Goal: Check status: Check status

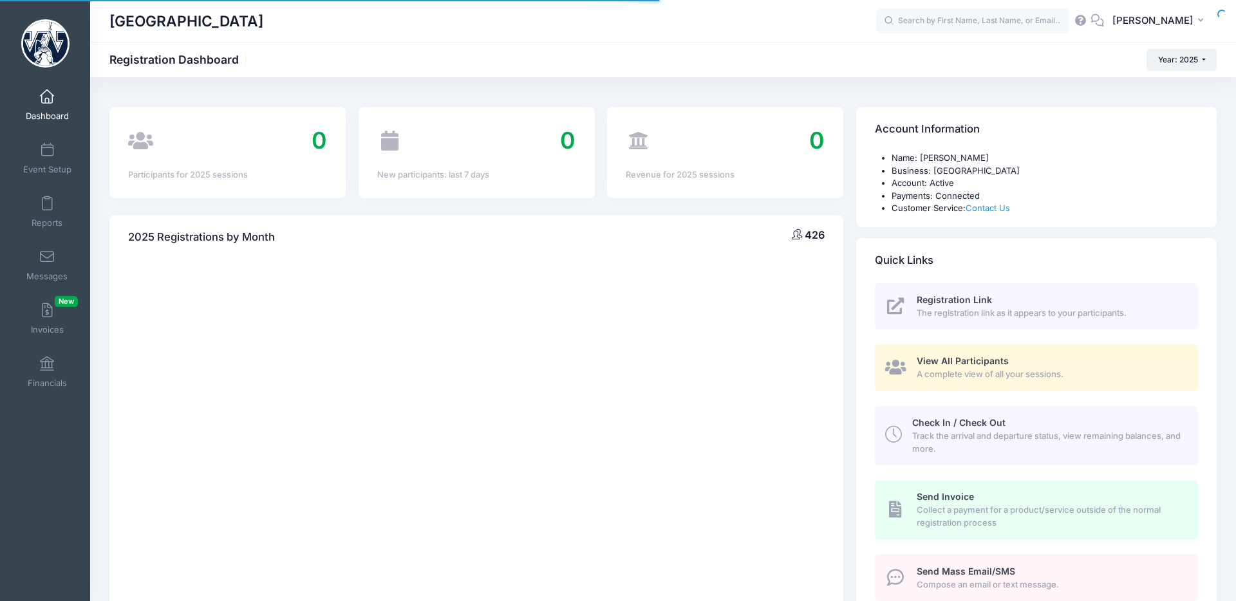
select select
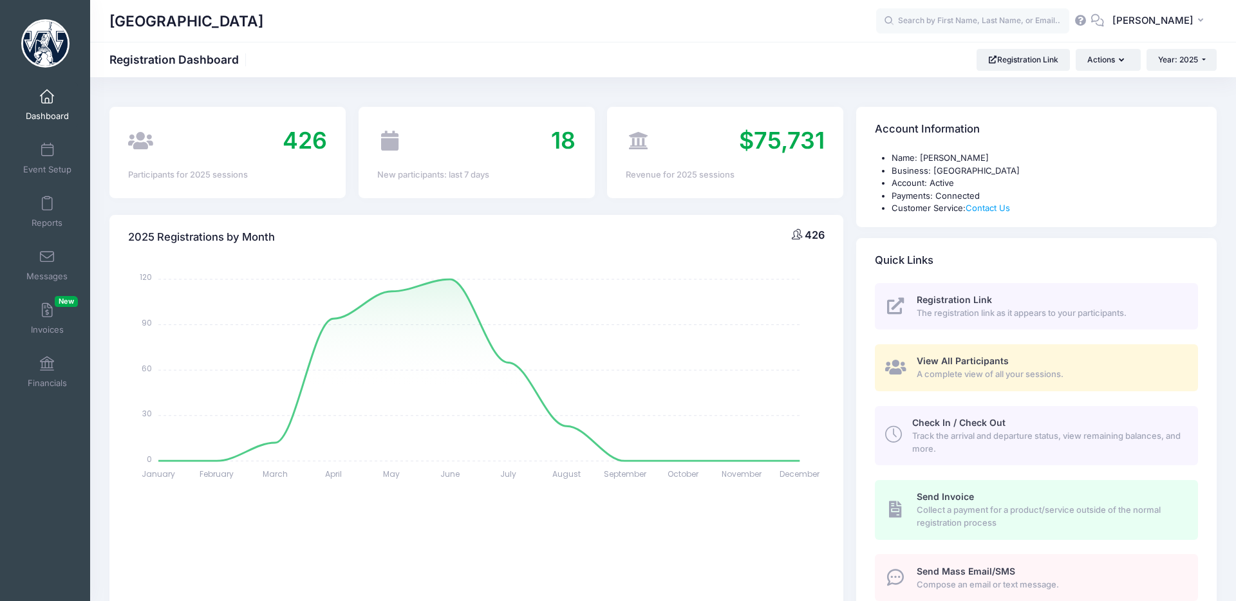
click at [51, 114] on span "Dashboard" at bounding box center [47, 116] width 43 height 11
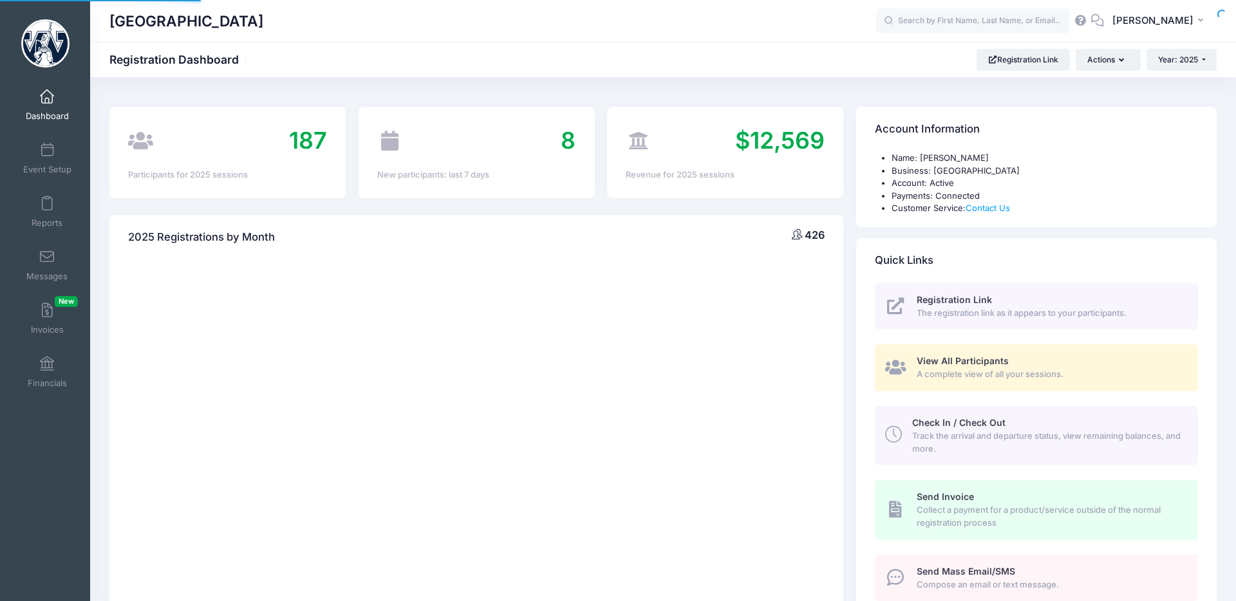
select select
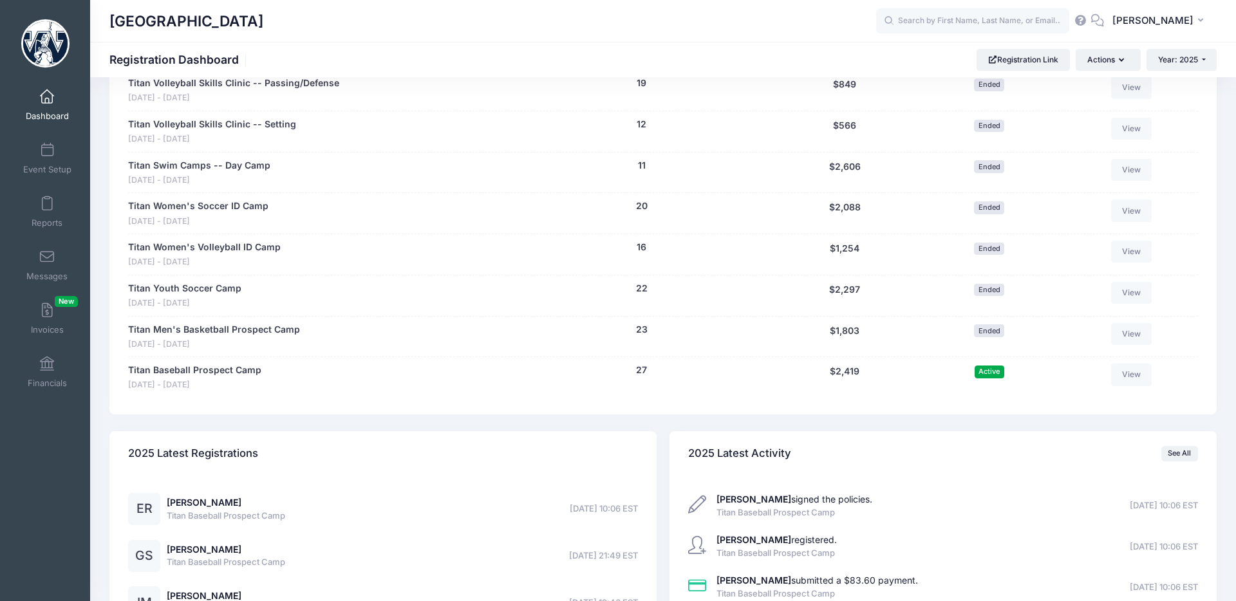
scroll to position [1106, 0]
click at [221, 251] on link "Titan Women's Volleyball ID Camp" at bounding box center [204, 248] width 153 height 14
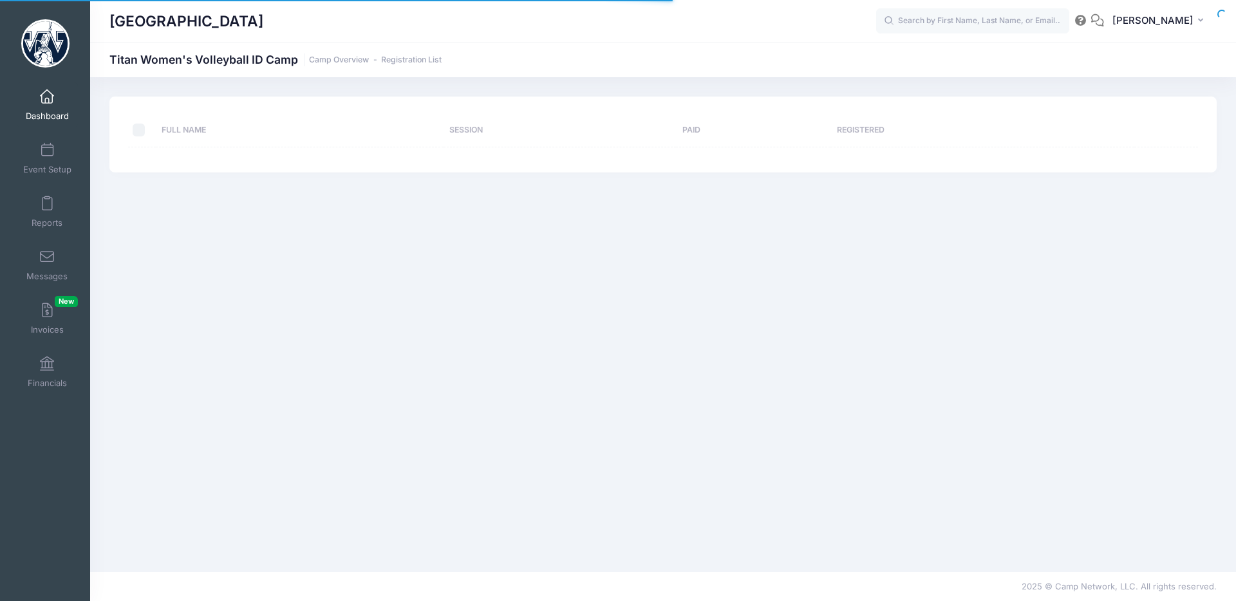
select select "10"
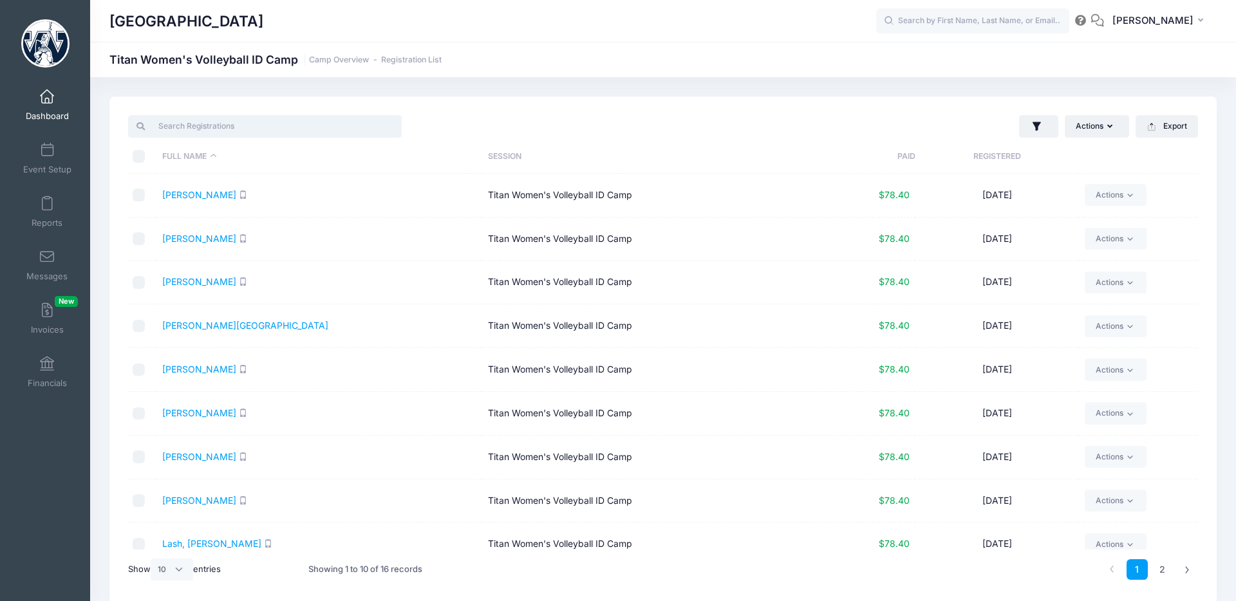
click at [288, 119] on input "search" at bounding box center [265, 126] width 274 height 22
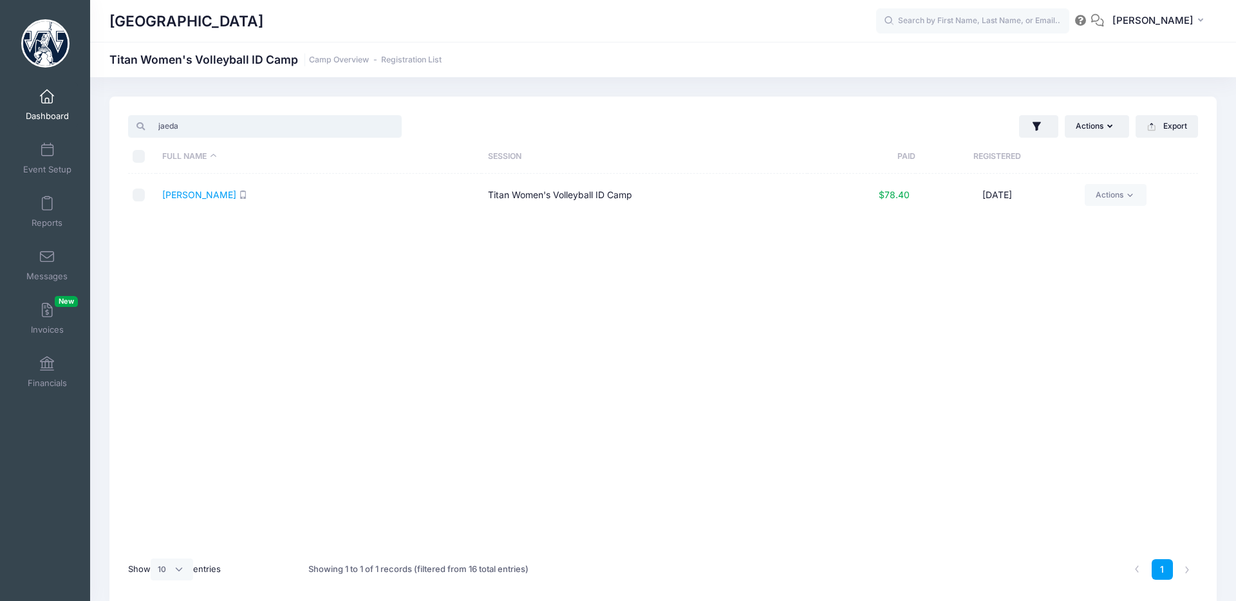
type input "jaeda"
drag, startPoint x: 1023, startPoint y: 194, endPoint x: 156, endPoint y: 193, distance: 866.6
click at [155, 191] on tr "Johnson, Jaeda Titan Women's Volleyball ID Camp $78.40 07/28/2025 Actions Email…" at bounding box center [663, 195] width 1070 height 43
click at [195, 192] on link "Johnson, Jaeda" at bounding box center [199, 194] width 74 height 11
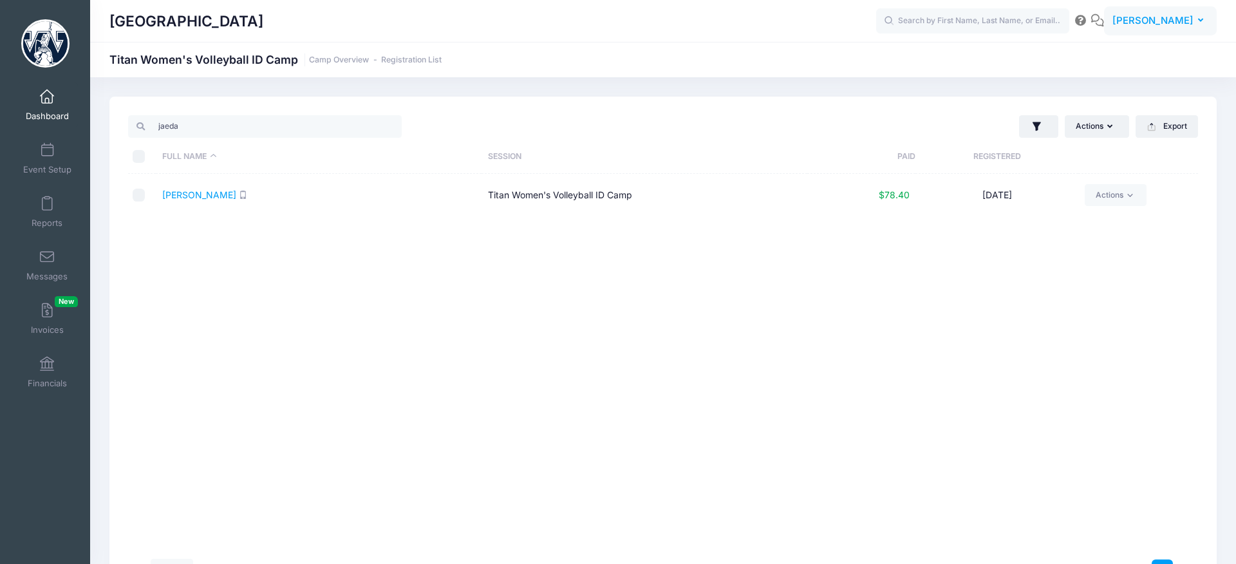
drag, startPoint x: 1176, startPoint y: 14, endPoint x: 1169, endPoint y: 15, distance: 6.6
click at [1174, 14] on span "Kevin Fenstermacher" at bounding box center [1153, 21] width 81 height 14
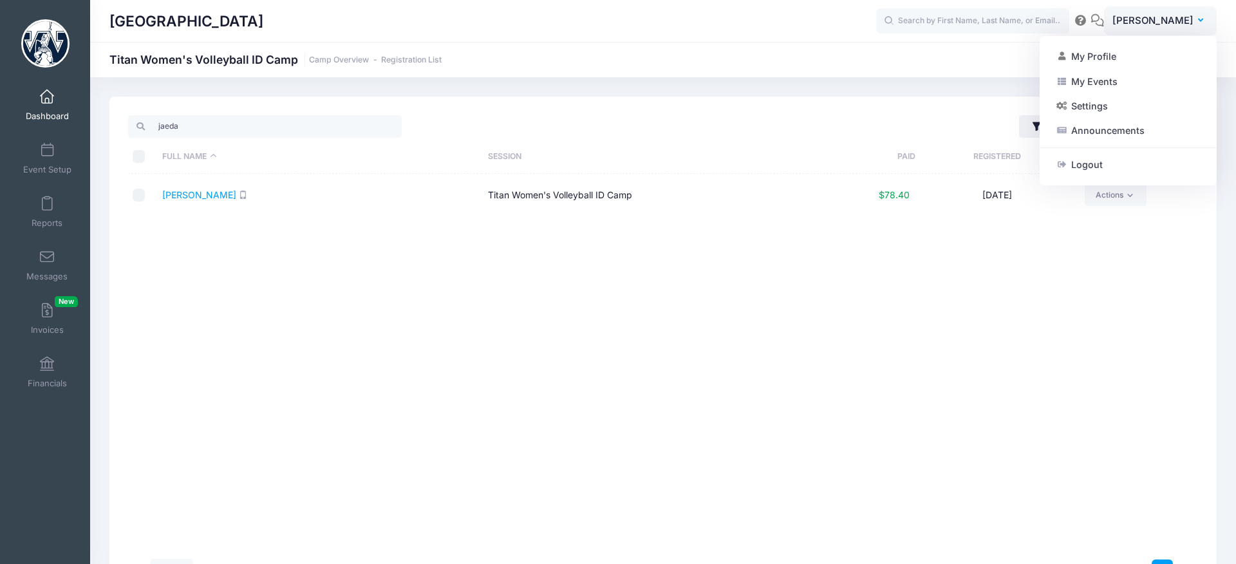
drag, startPoint x: 1100, startPoint y: 160, endPoint x: 940, endPoint y: 120, distance: 165.2
click at [1100, 160] on link "Logout" at bounding box center [1128, 164] width 156 height 24
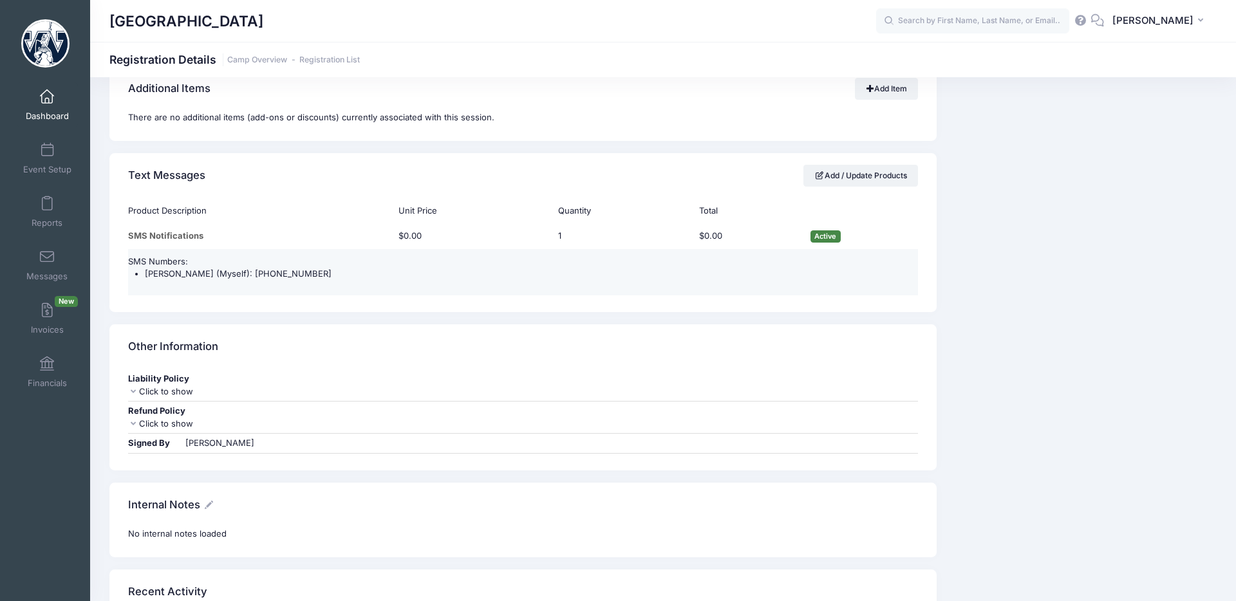
scroll to position [1151, 0]
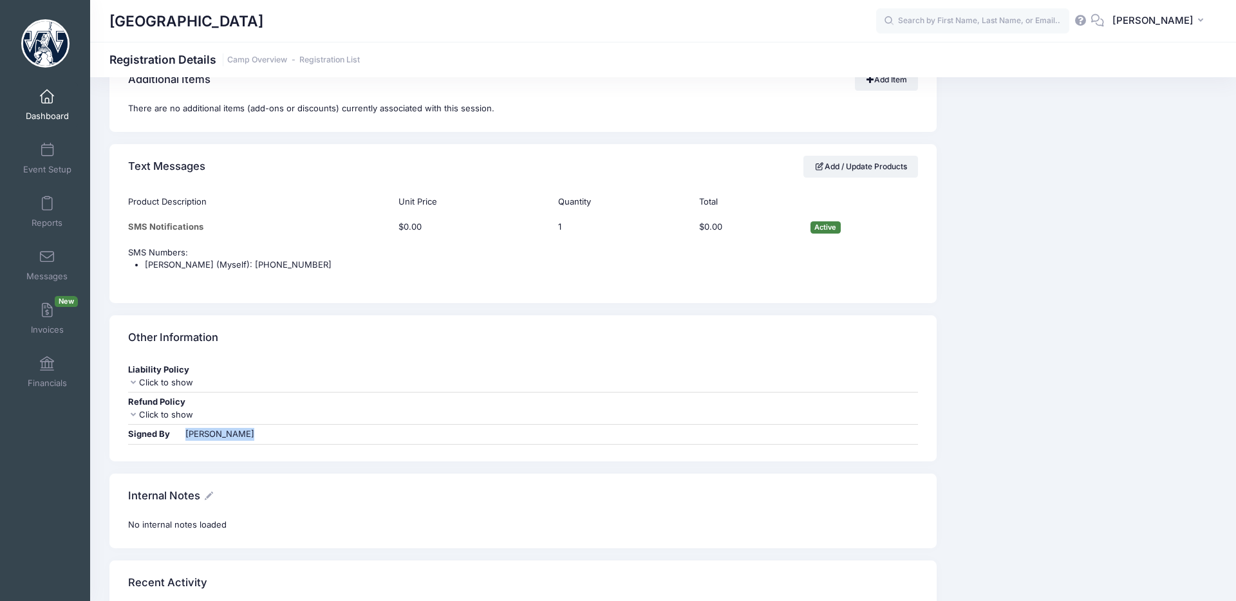
drag, startPoint x: 252, startPoint y: 436, endPoint x: 185, endPoint y: 435, distance: 66.3
click at [185, 435] on div "Signed By [PERSON_NAME]" at bounding box center [523, 435] width 790 height 20
copy div "[PERSON_NAME]"
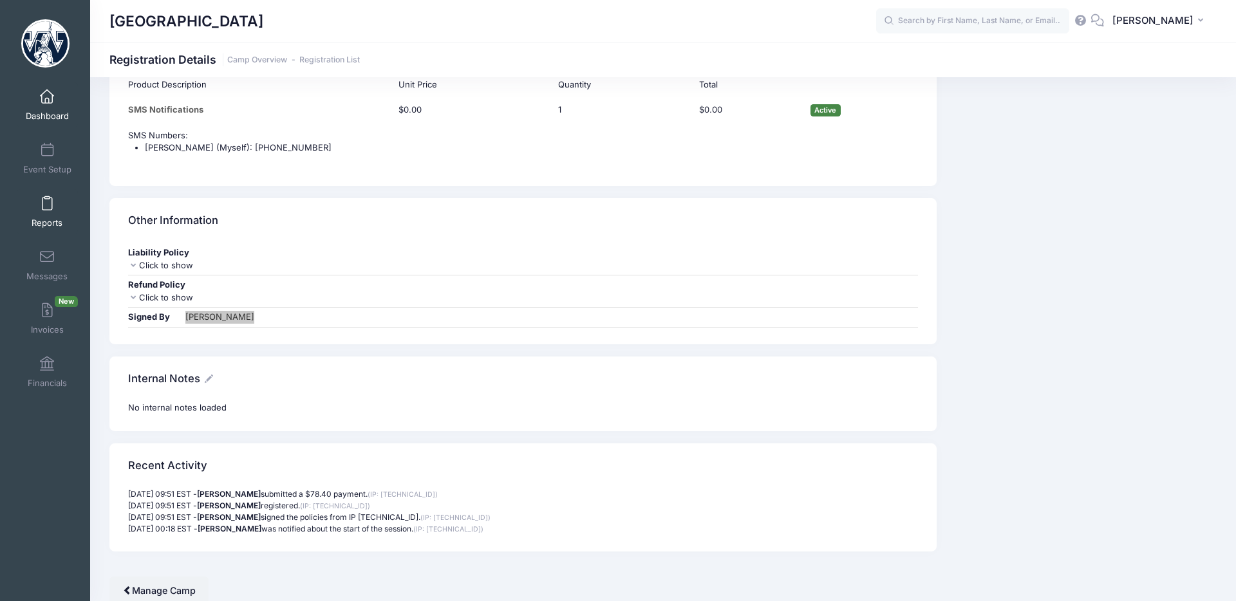
scroll to position [1319, 0]
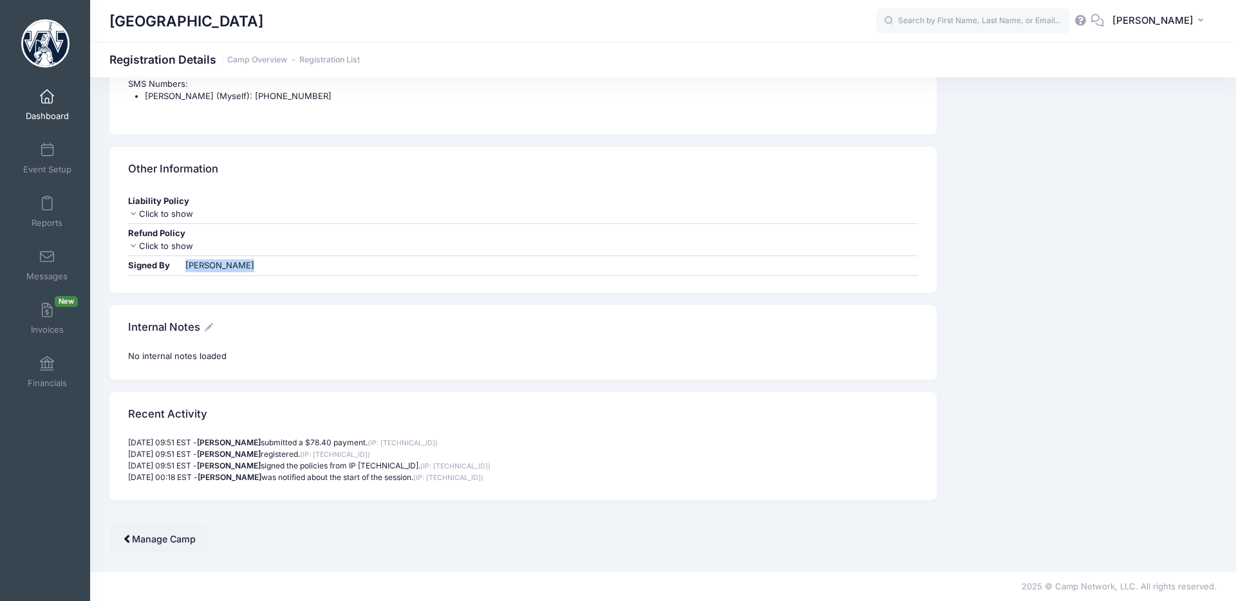
drag, startPoint x: 209, startPoint y: 442, endPoint x: 123, endPoint y: 442, distance: 85.6
click at [123, 442] on div "[DATE] 09:51 EST - [PERSON_NAME] submitted a $78.40 payment. (IP: [TECHNICAL_ID…" at bounding box center [523, 460] width 802 height 46
copy p "[DATE] 09:51 EST"
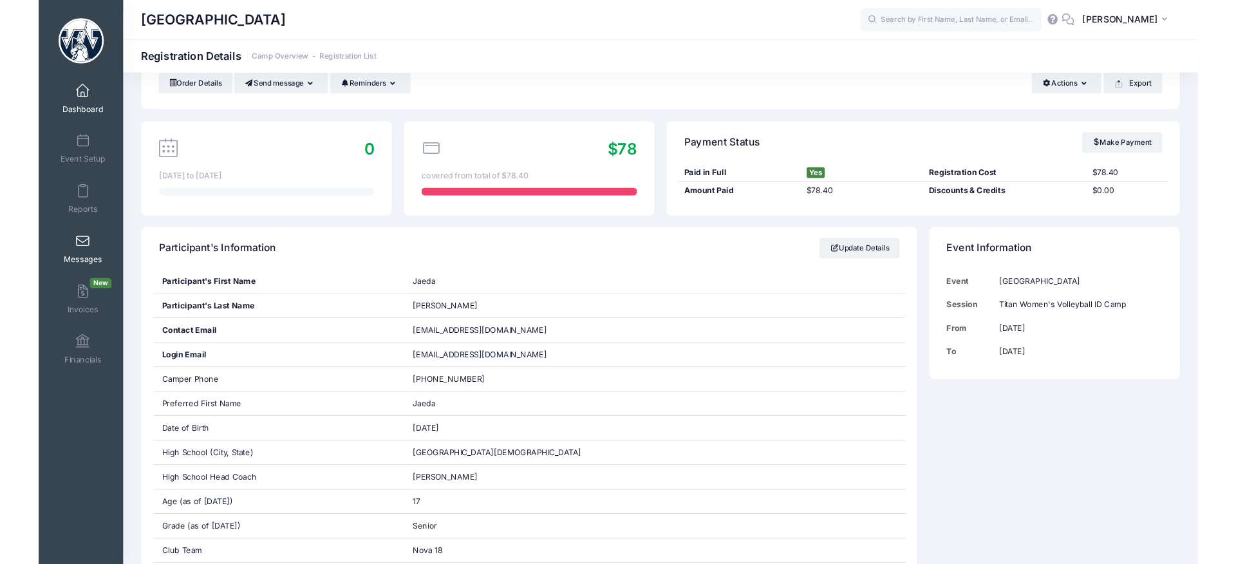
scroll to position [67, 0]
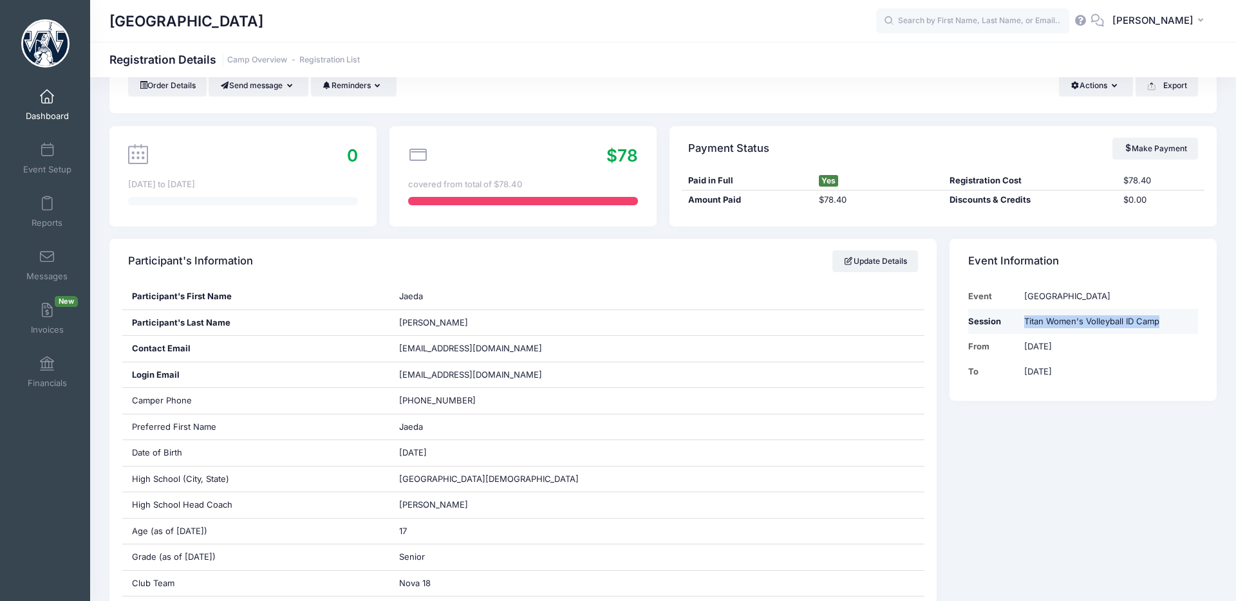
drag, startPoint x: 1170, startPoint y: 323, endPoint x: 1022, endPoint y: 321, distance: 147.5
click at [1022, 321] on td "Titan Women's Volleyball ID Camp" at bounding box center [1108, 321] width 180 height 25
copy td "Titan Women's Volleyball ID Camp"
click at [1136, 344] on td "[DATE]" at bounding box center [1108, 346] width 180 height 25
drag, startPoint x: 1165, startPoint y: 320, endPoint x: 1019, endPoint y: 319, distance: 146.2
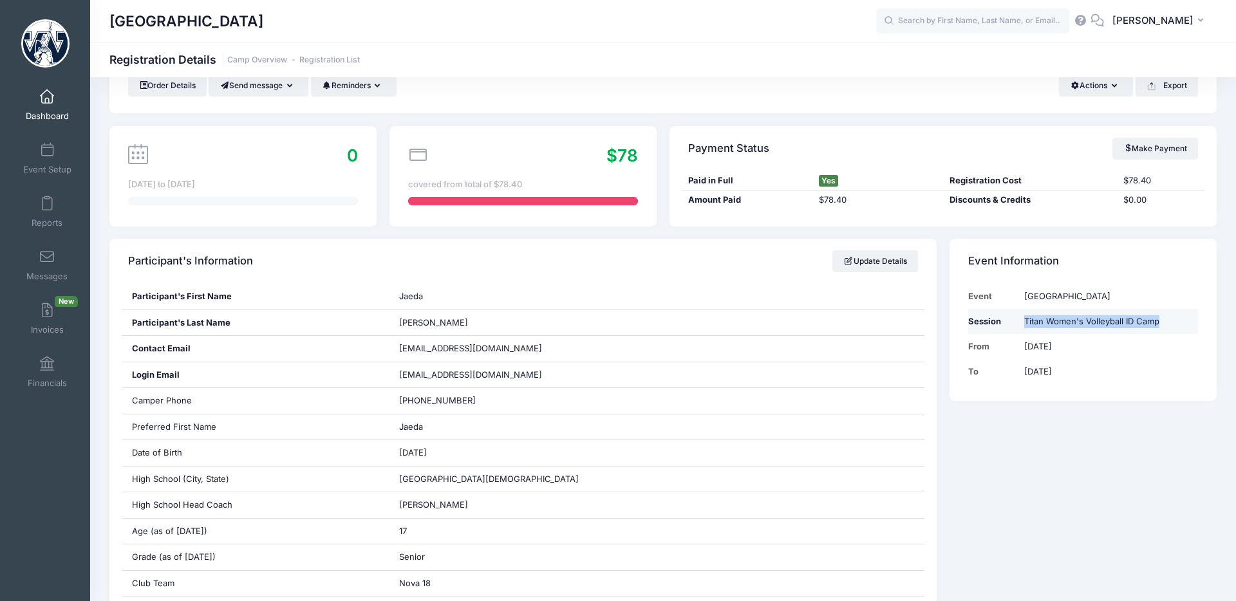
click at [1019, 319] on td "Titan Women's Volleyball ID Camp" at bounding box center [1108, 321] width 180 height 25
copy td "Titan Women's Volleyball ID Camp"
